Goal: Task Accomplishment & Management: Use online tool/utility

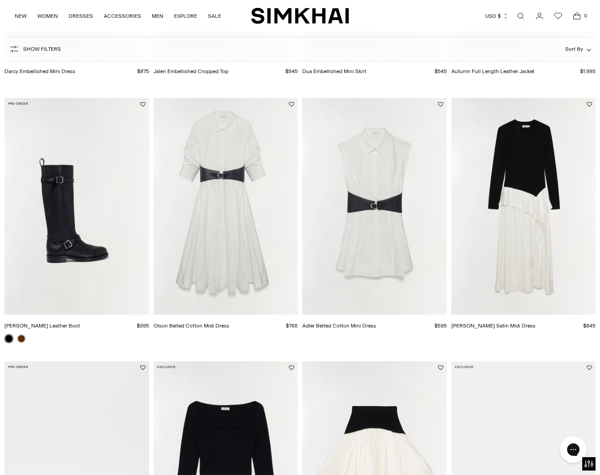
scroll to position [244, 0]
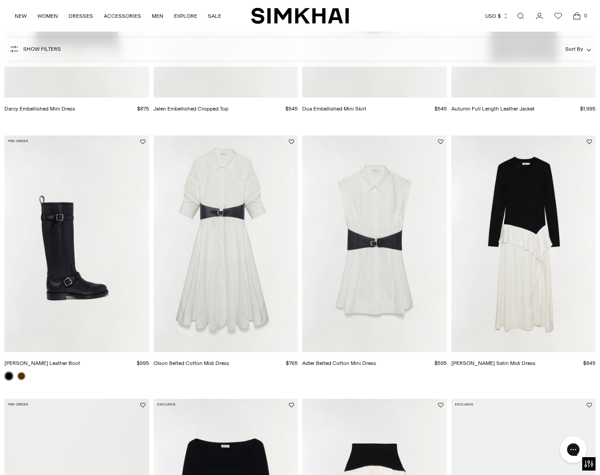
click at [0, 0] on img "Adler Belted Cotton Mini Dress" at bounding box center [0, 0] width 0 height 0
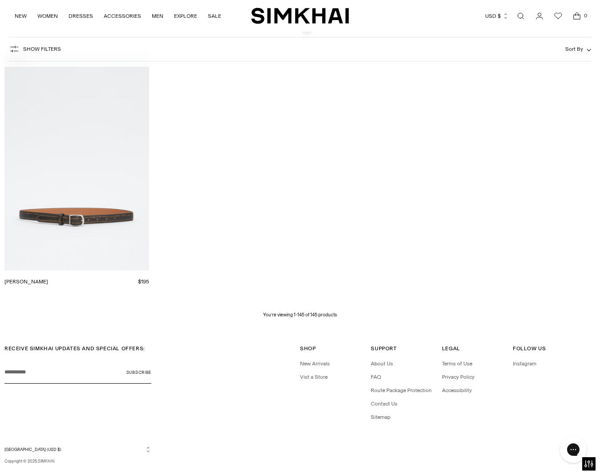
scroll to position [9533, 0]
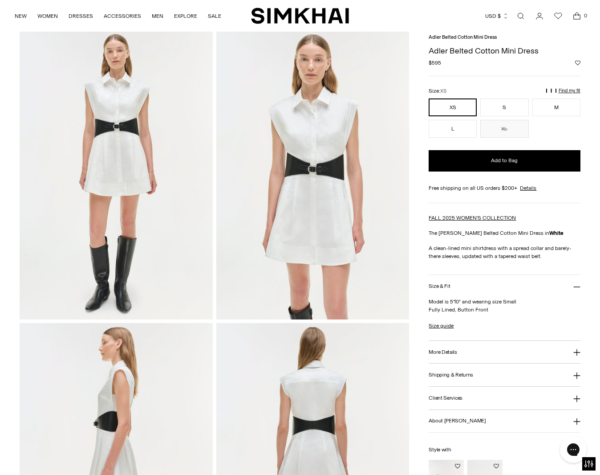
scroll to position [35, 0]
click at [485, 91] on p "Find my fit" at bounding box center [479, 94] width 10 height 16
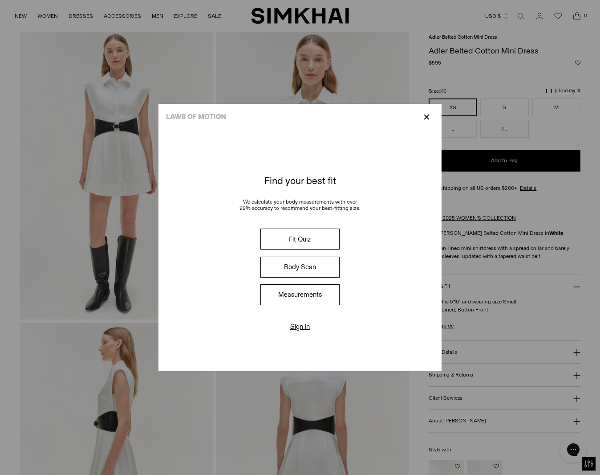
click at [291, 242] on button "Fit Quiz" at bounding box center [300, 238] width 79 height 21
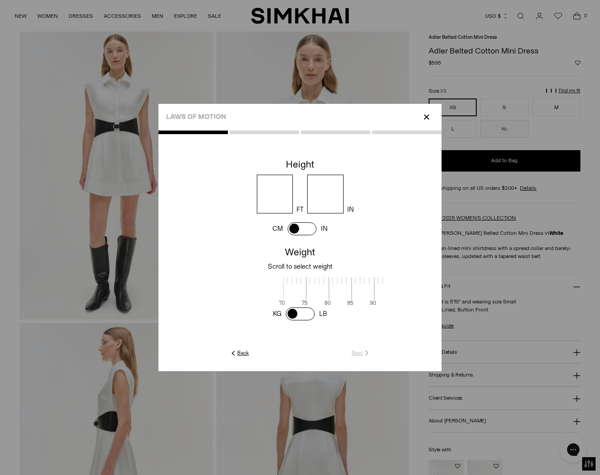
scroll to position [2, 290]
click at [281, 195] on input "number" at bounding box center [275, 194] width 37 height 39
type input "*"
click at [317, 196] on input "number" at bounding box center [325, 194] width 37 height 39
type input "*"
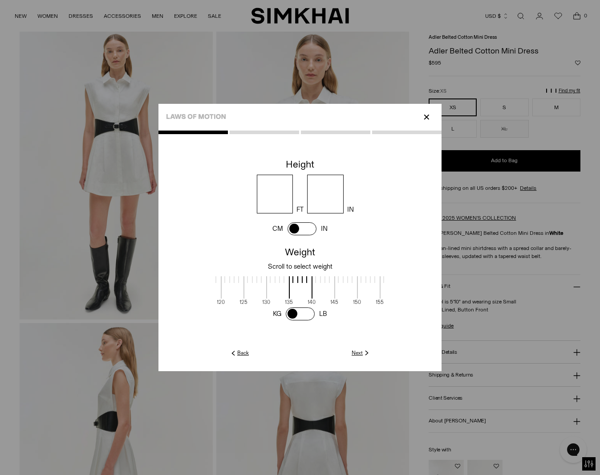
click at [216, 277] on div at bounding box center [216, 279] width 1 height 7
click at [217, 279] on div at bounding box center [209, 279] width 22 height 7
click at [358, 354] on link "Next" at bounding box center [361, 353] width 19 height 8
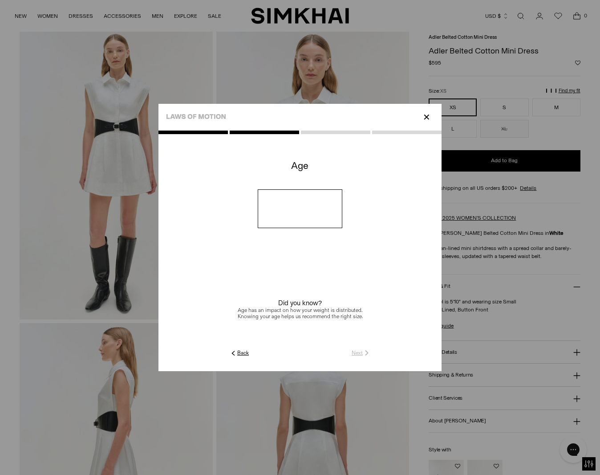
click at [238, 353] on link "Back" at bounding box center [239, 353] width 20 height 8
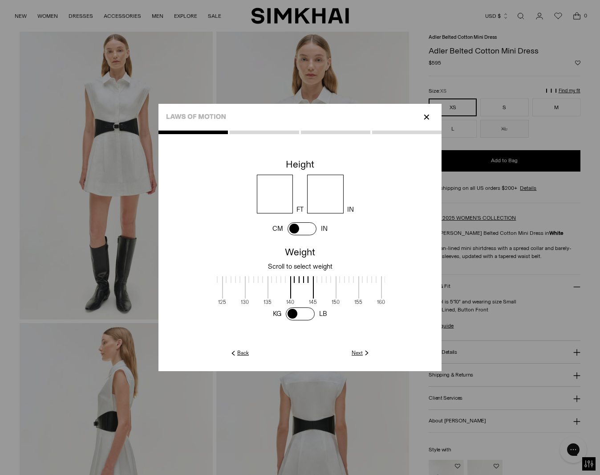
scroll to position [0, 311]
drag, startPoint x: 290, startPoint y: 277, endPoint x: 226, endPoint y: 279, distance: 64.2
click at [226, 278] on div "70 75 80 85 90 95 100 105 110 115 120 125 130 135 140 145 150 155 160 165 170 1…" at bounding box center [300, 289] width 170 height 33
drag, startPoint x: 223, startPoint y: 285, endPoint x: 328, endPoint y: 299, distance: 105.6
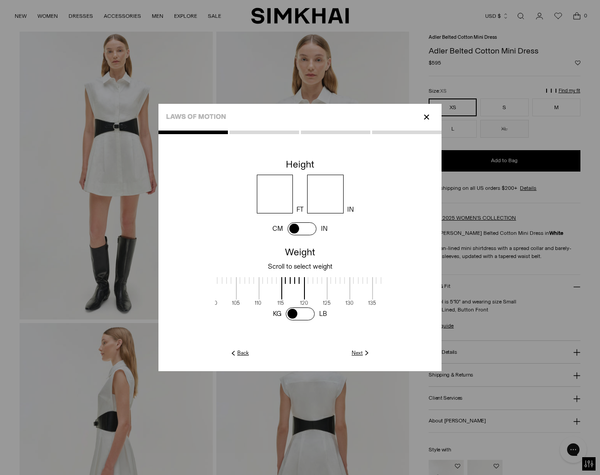
click at [328, 299] on span at bounding box center [339, 288] width 24 height 22
click at [356, 351] on link "Next" at bounding box center [361, 353] width 19 height 8
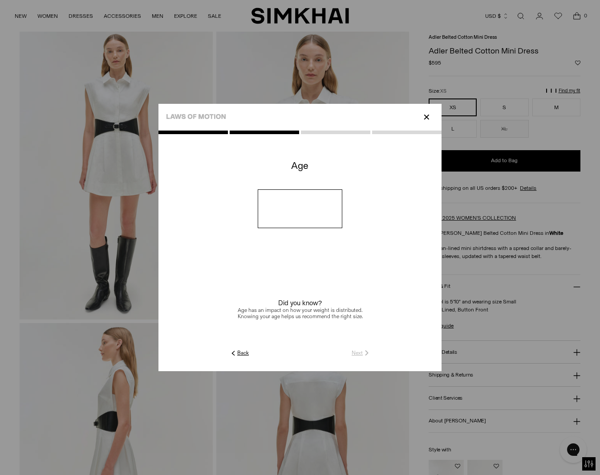
click at [314, 224] on input "number" at bounding box center [300, 208] width 85 height 39
type input "**"
click at [357, 351] on link "Next" at bounding box center [361, 353] width 19 height 8
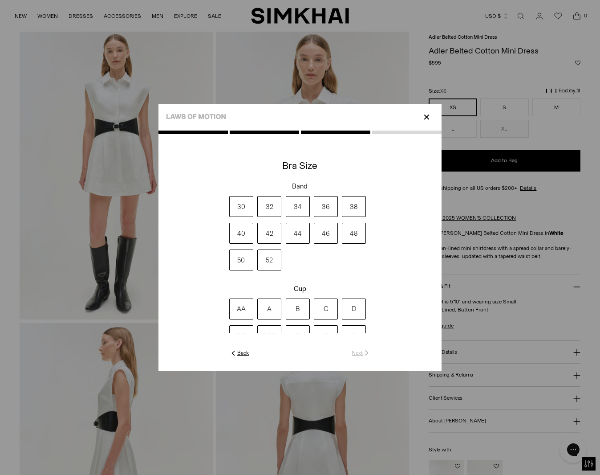
click at [296, 209] on label "34" at bounding box center [298, 206] width 24 height 21
click at [326, 309] on label "C" at bounding box center [326, 308] width 24 height 21
click at [354, 352] on link "Next" at bounding box center [361, 353] width 19 height 8
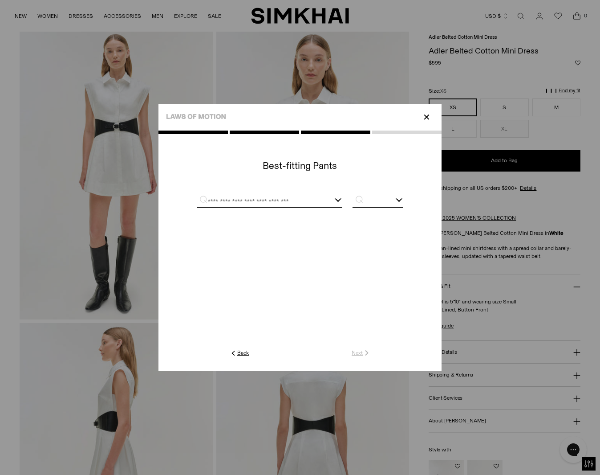
click at [282, 202] on input "text" at bounding box center [259, 201] width 124 height 11
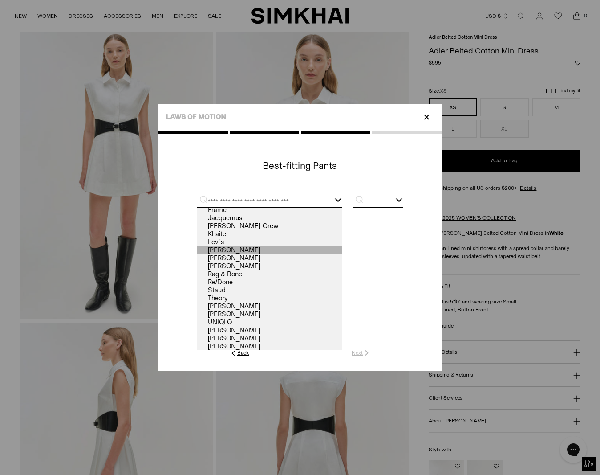
scroll to position [34, 0]
click at [317, 329] on link "[PERSON_NAME]" at bounding box center [270, 330] width 146 height 8
type input "**********"
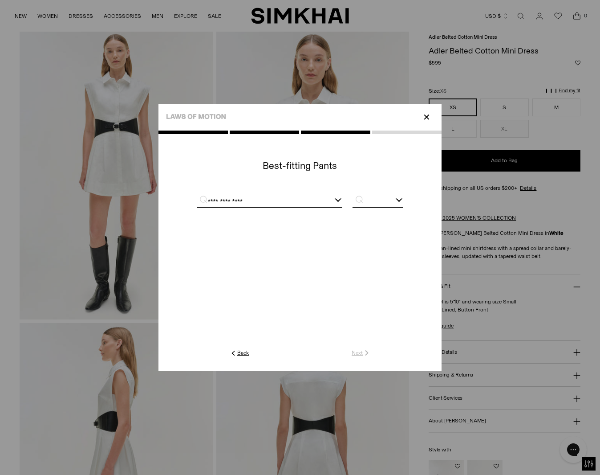
click at [383, 200] on input "text" at bounding box center [378, 201] width 51 height 11
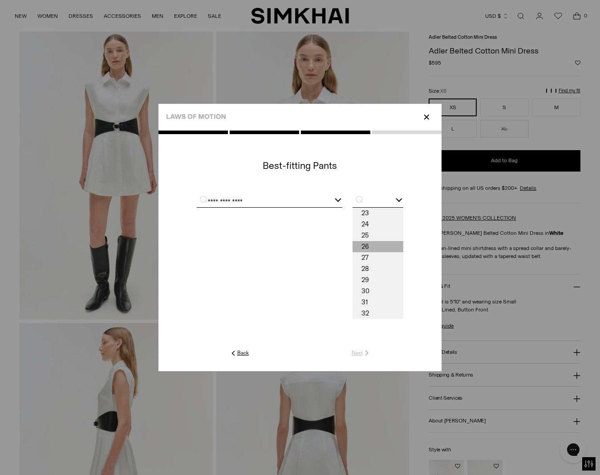
click at [371, 247] on span "26" at bounding box center [378, 246] width 51 height 11
type input "**"
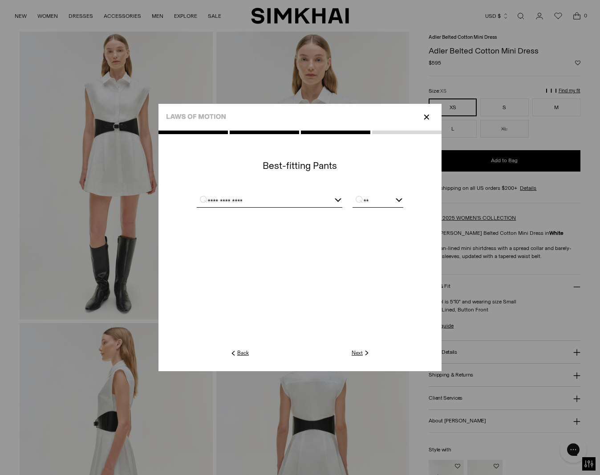
click at [356, 353] on link "Next" at bounding box center [361, 353] width 19 height 8
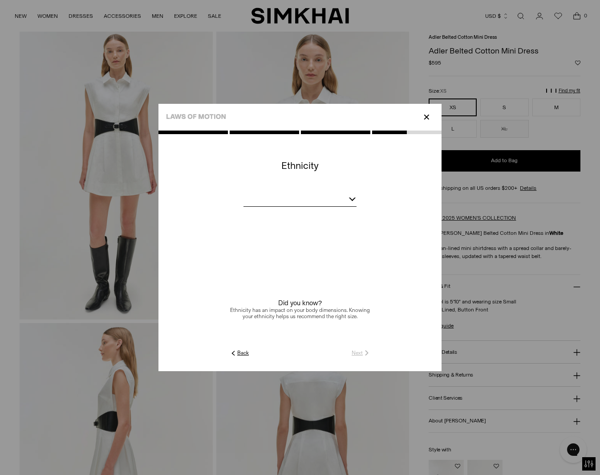
click at [337, 202] on div at bounding box center [300, 200] width 113 height 11
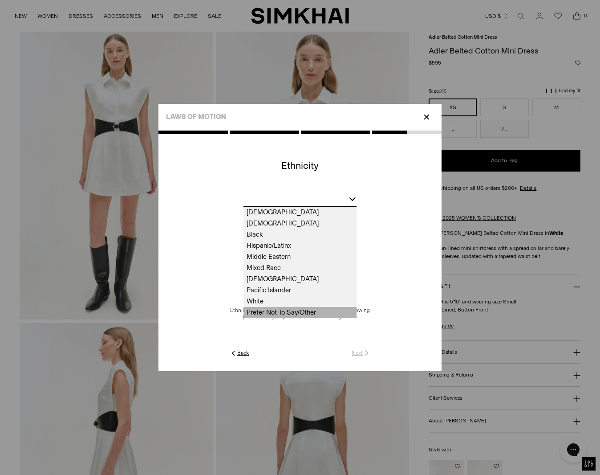
click at [315, 308] on span "Prefer Not To Say/Other" at bounding box center [300, 312] width 113 height 11
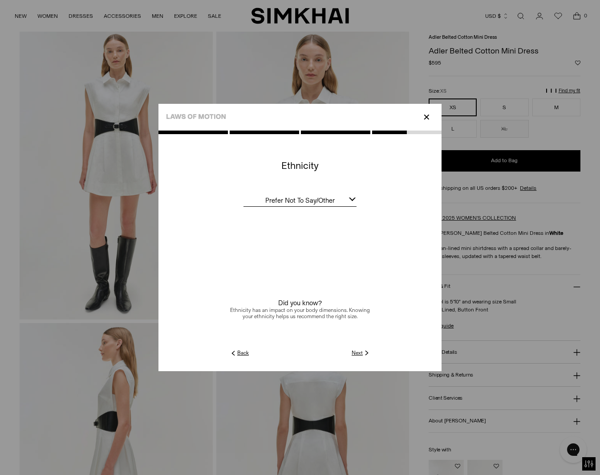
click at [324, 198] on span "Prefer Not To Say/Other" at bounding box center [300, 200] width 113 height 8
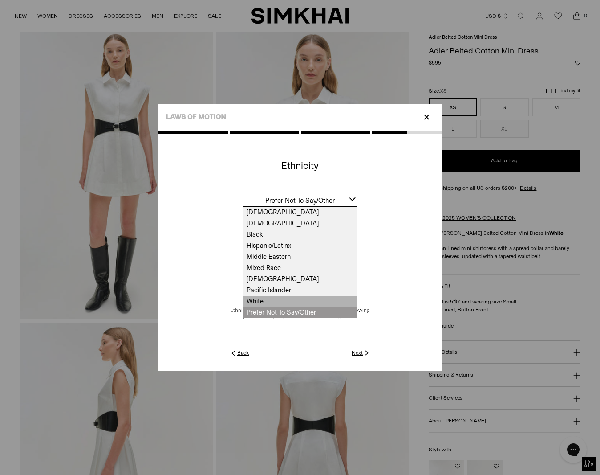
click at [307, 297] on span "White" at bounding box center [300, 301] width 113 height 11
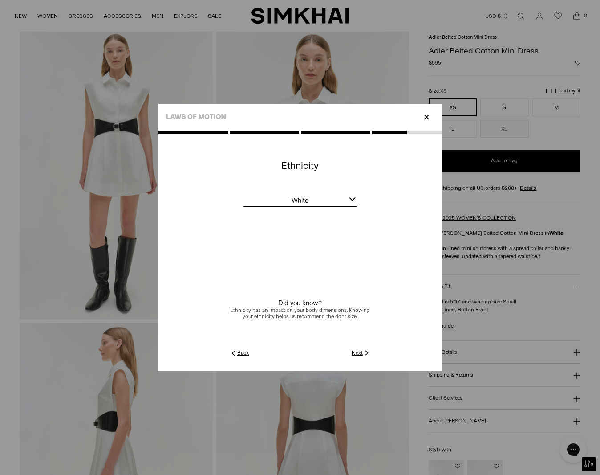
click at [362, 353] on link "Next" at bounding box center [361, 353] width 19 height 8
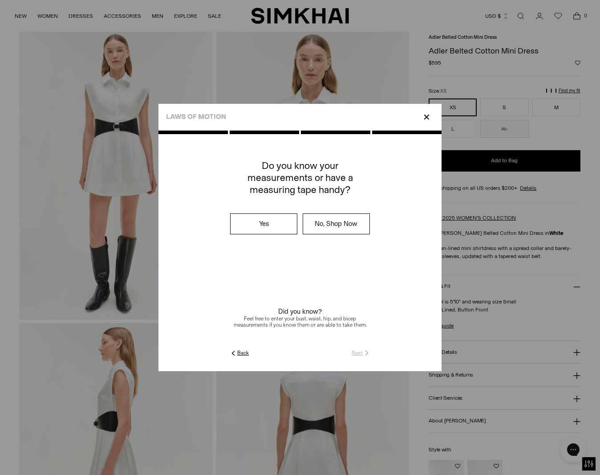
click at [320, 220] on label "No, Shop Now" at bounding box center [336, 224] width 66 height 20
click at [354, 351] on link "Submit" at bounding box center [358, 353] width 25 height 8
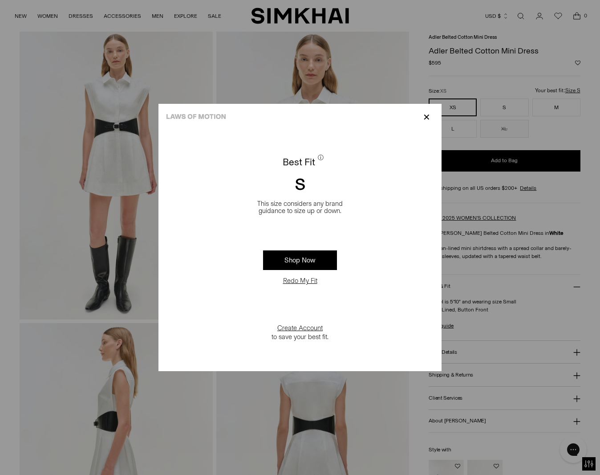
click at [426, 115] on p "✕" at bounding box center [427, 117] width 12 height 15
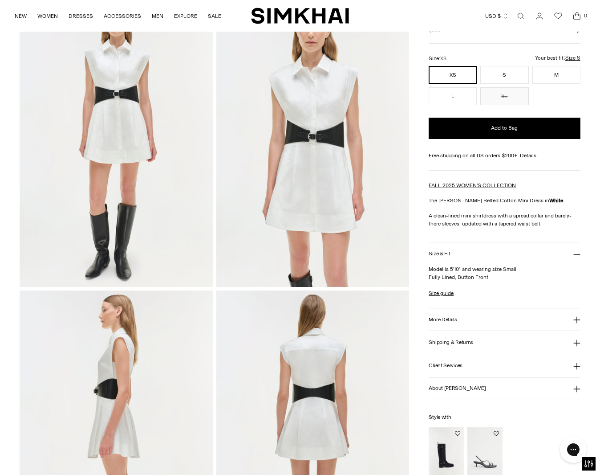
scroll to position [69, 0]
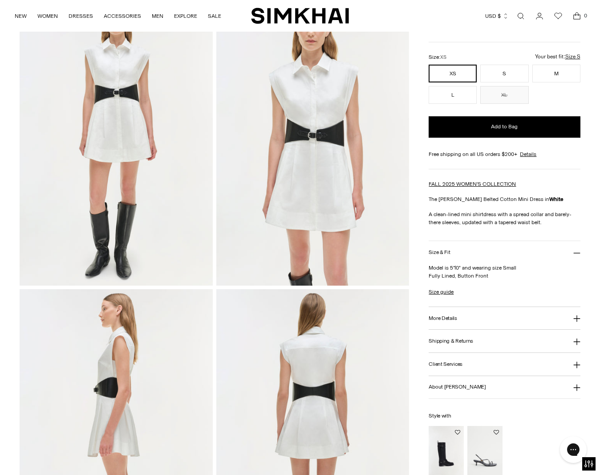
click at [453, 317] on h3 "More Details" at bounding box center [443, 318] width 28 height 6
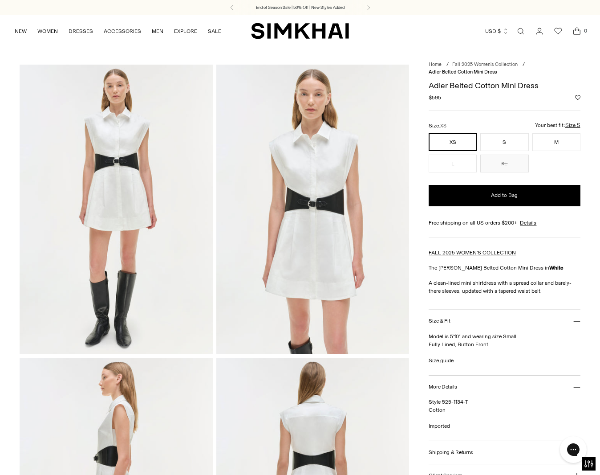
scroll to position [0, 0]
